Goal: Task Accomplishment & Management: Complete application form

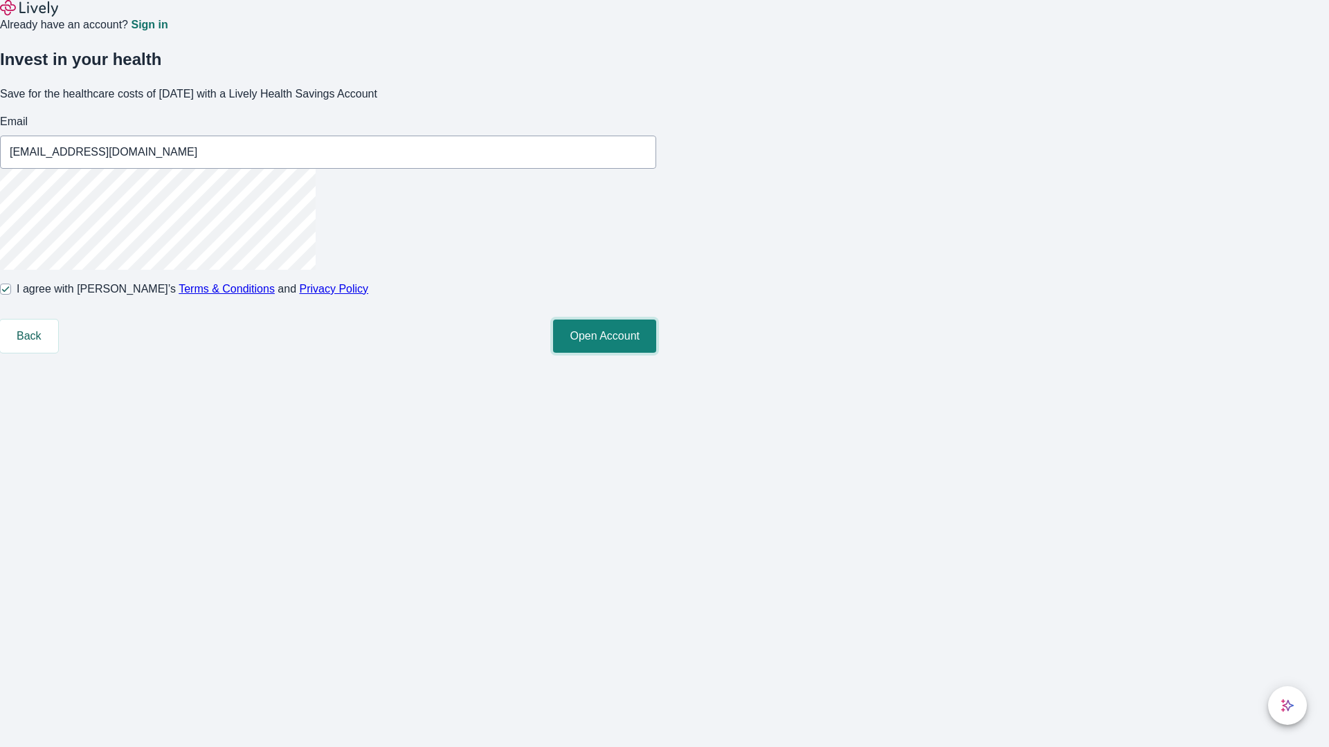
click at [656, 353] on button "Open Account" at bounding box center [604, 336] width 103 height 33
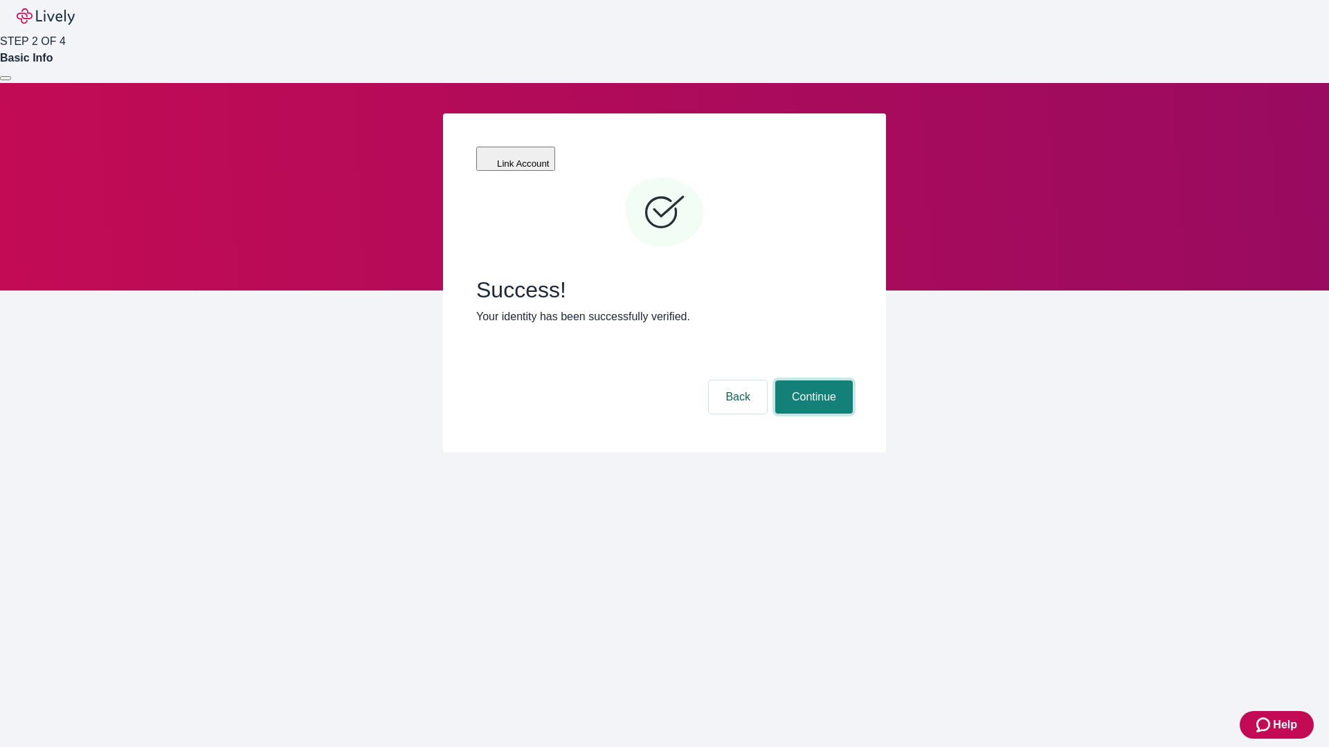
click at [812, 381] on button "Continue" at bounding box center [814, 397] width 78 height 33
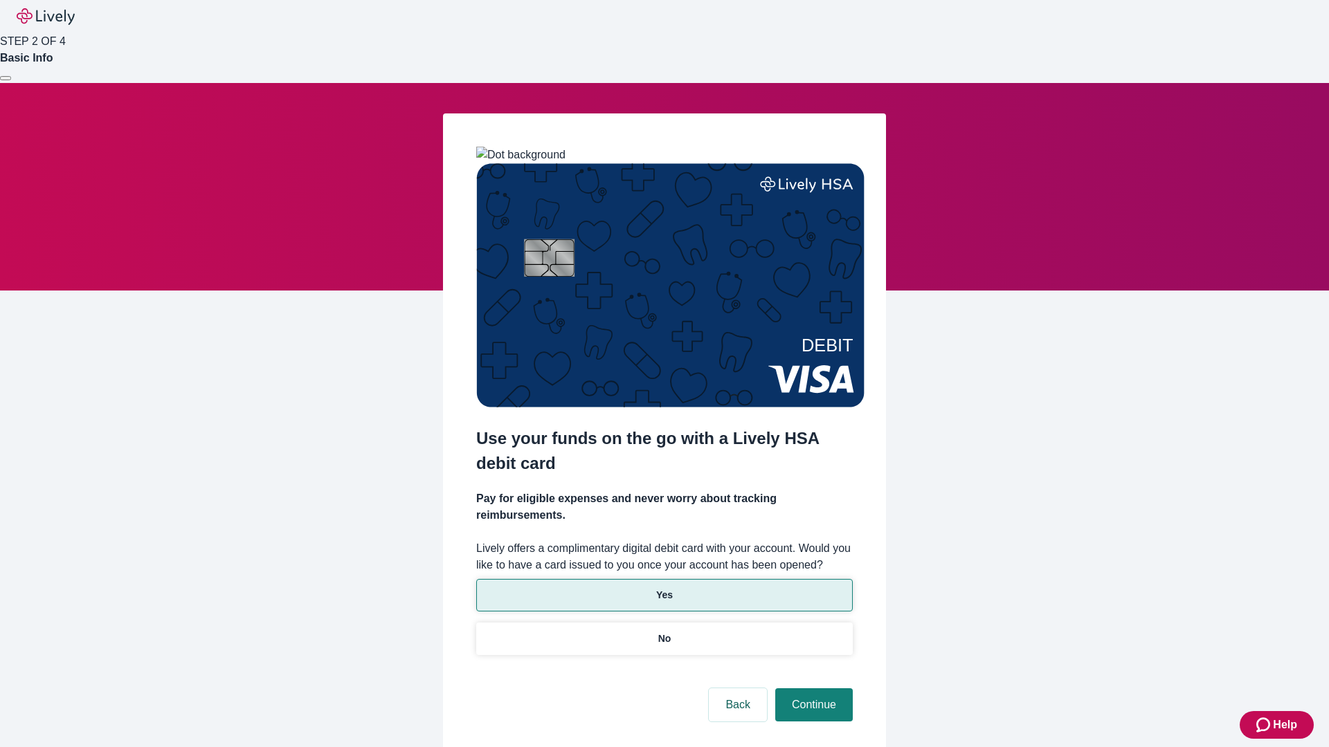
click at [664, 588] on p "Yes" at bounding box center [664, 595] width 17 height 15
click at [812, 689] on button "Continue" at bounding box center [814, 705] width 78 height 33
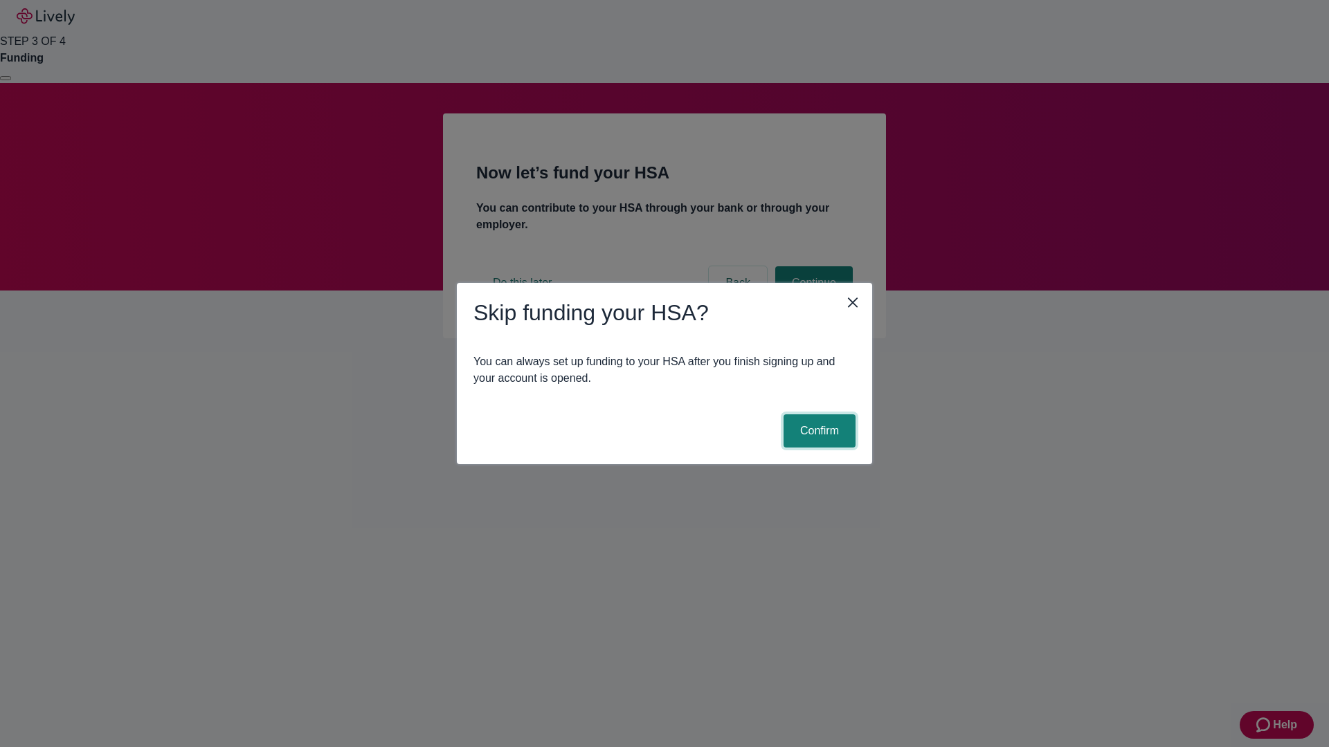
click at [817, 431] on button "Confirm" at bounding box center [819, 431] width 72 height 33
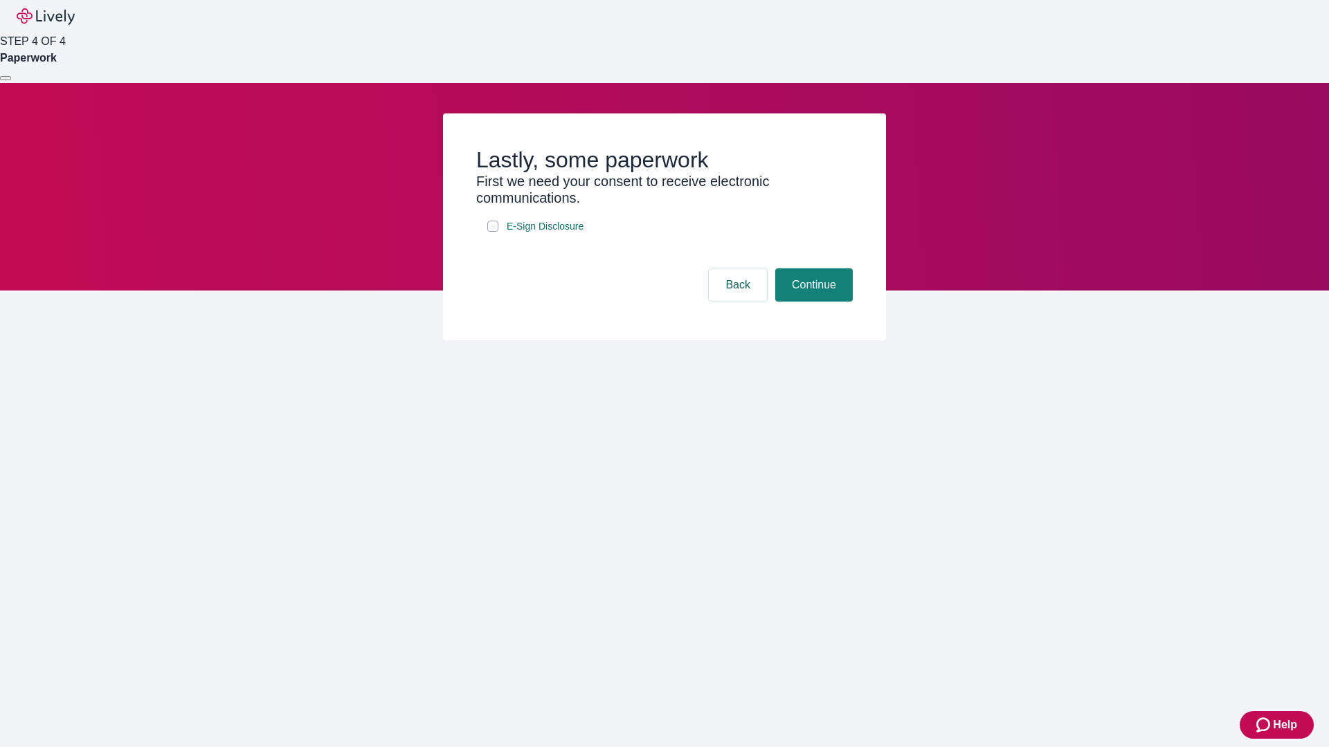
click at [493, 232] on input "E-Sign Disclosure" at bounding box center [492, 226] width 11 height 11
checkbox input "true"
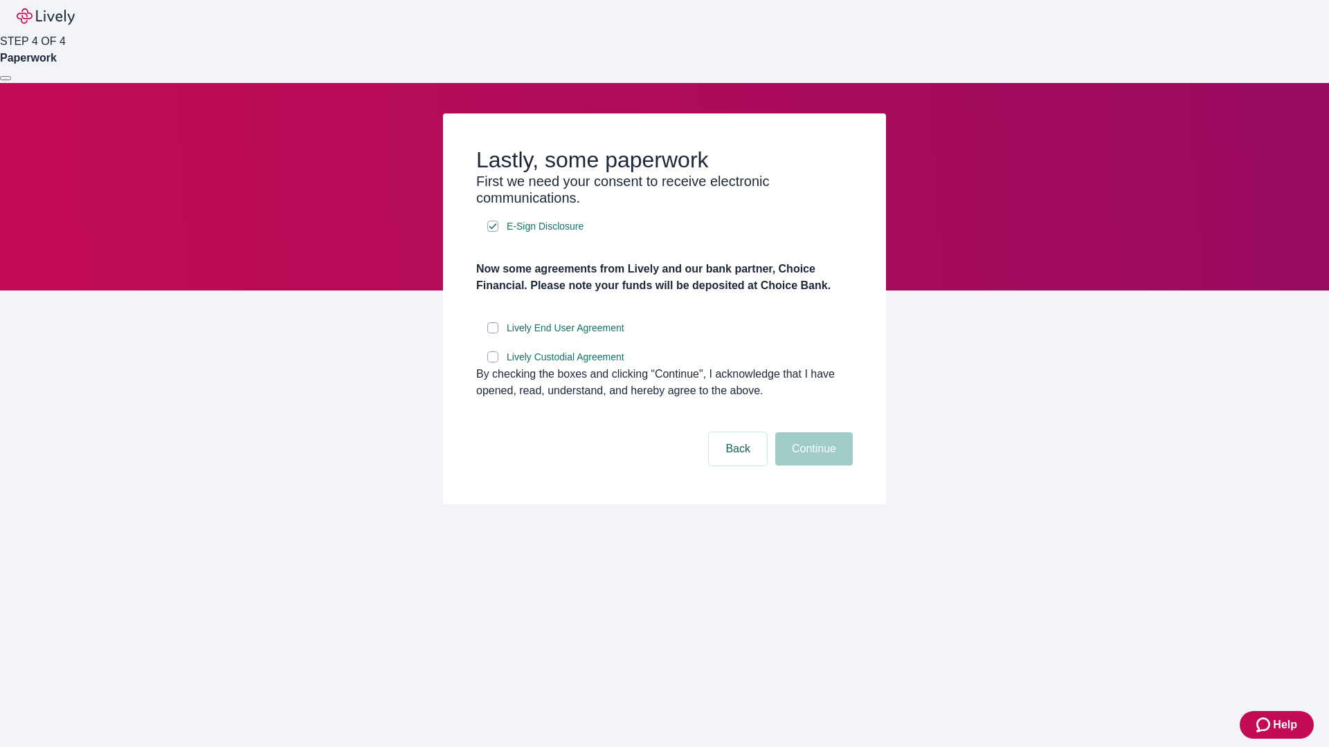
click at [493, 334] on input "Lively End User Agreement" at bounding box center [492, 328] width 11 height 11
checkbox input "true"
click at [493, 363] on input "Lively Custodial Agreement" at bounding box center [492, 357] width 11 height 11
checkbox input "true"
click at [812, 466] on button "Continue" at bounding box center [814, 449] width 78 height 33
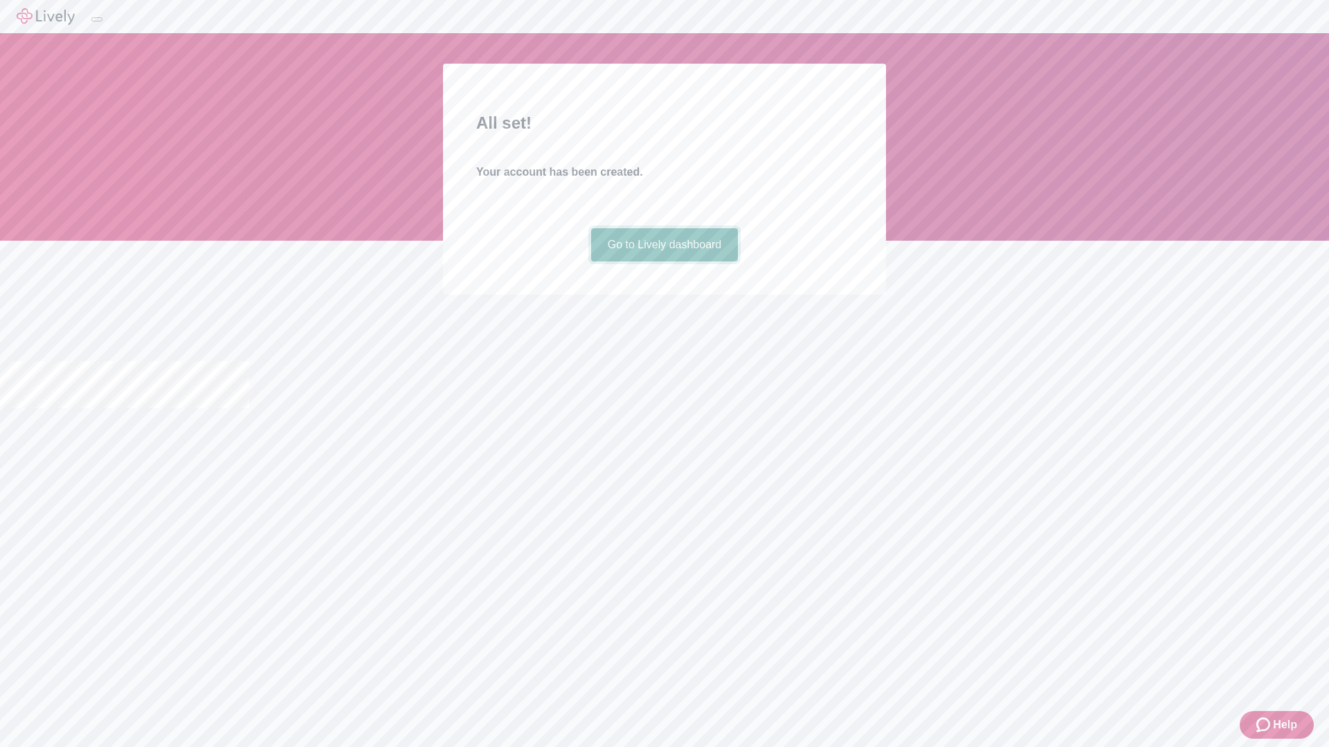
click at [664, 262] on link "Go to Lively dashboard" at bounding box center [664, 244] width 147 height 33
